Goal: Transaction & Acquisition: Obtain resource

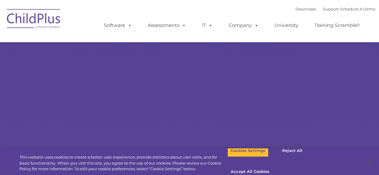
select select "MEDIUM"
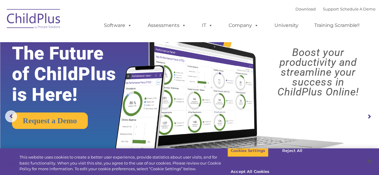
click at [20, 13] on img at bounding box center [34, 20] width 60 height 30
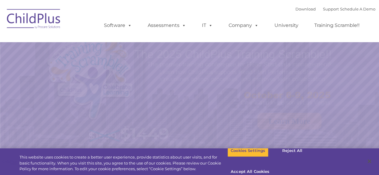
select select "MEDIUM"
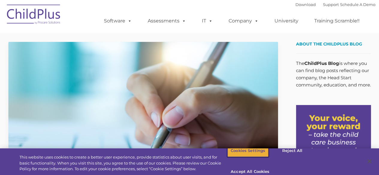
click at [256, 157] on button "Cookies Settings" at bounding box center [247, 151] width 41 height 13
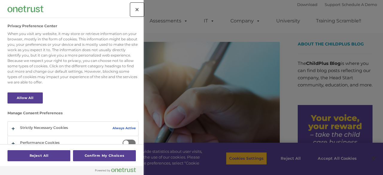
click at [134, 9] on button "Close" at bounding box center [136, 9] width 13 height 13
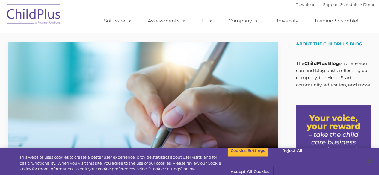
click at [272, 166] on button "Accept All Cookies" at bounding box center [249, 172] width 45 height 13
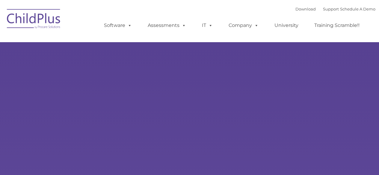
type input ""
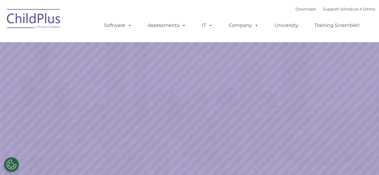
select select "MEDIUM"
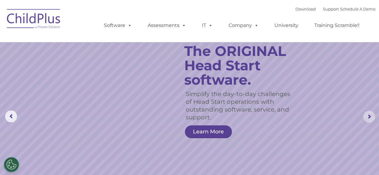
click at [369, 119] on rs-arrow at bounding box center [369, 117] width 12 height 12
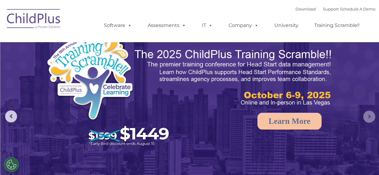
click at [367, 118] on rs-arrow at bounding box center [369, 117] width 12 height 12
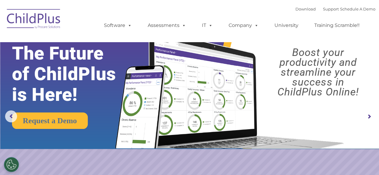
click at [367, 118] on rs-arrow at bounding box center [369, 117] width 12 height 12
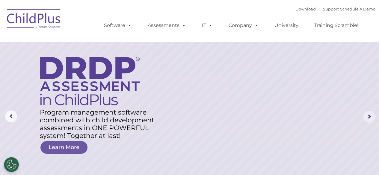
click at [367, 118] on rs-arrow at bounding box center [369, 117] width 12 height 12
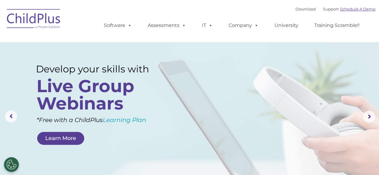
click at [350, 11] on link "Schedule A Demo" at bounding box center [357, 9] width 35 height 5
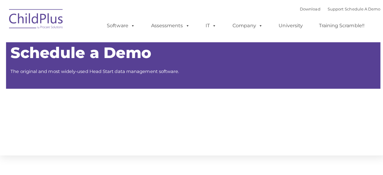
type input ""
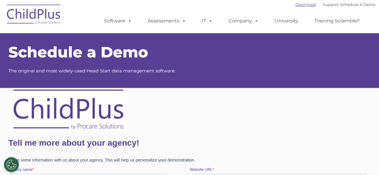
click at [300, 5] on link "Download" at bounding box center [305, 4] width 20 height 5
